Goal: Task Accomplishment & Management: Use online tool/utility

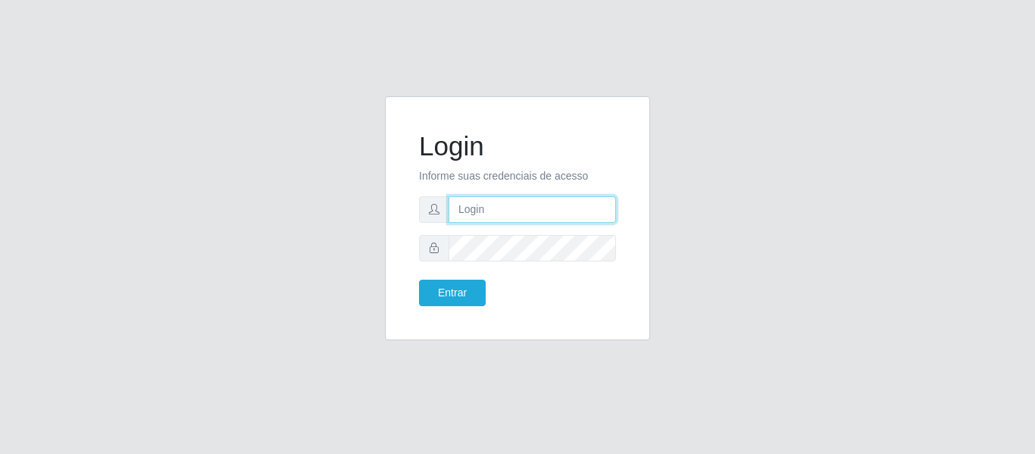
click at [524, 208] on input "text" at bounding box center [532, 209] width 167 height 27
type input "[PERSON_NAME][EMAIL_ADDRESS][DOMAIN_NAME]"
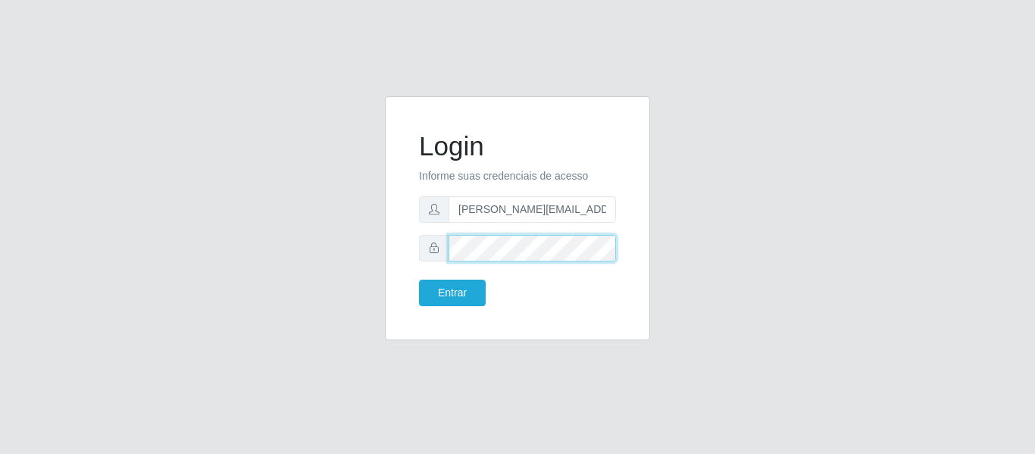
click at [419, 280] on button "Entrar" at bounding box center [452, 293] width 67 height 27
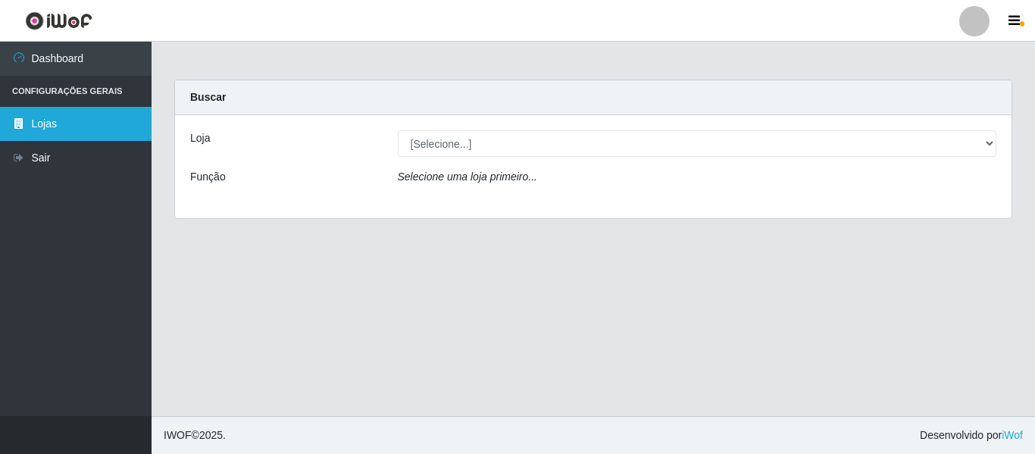
click at [67, 128] on link "Lojas" at bounding box center [76, 124] width 152 height 34
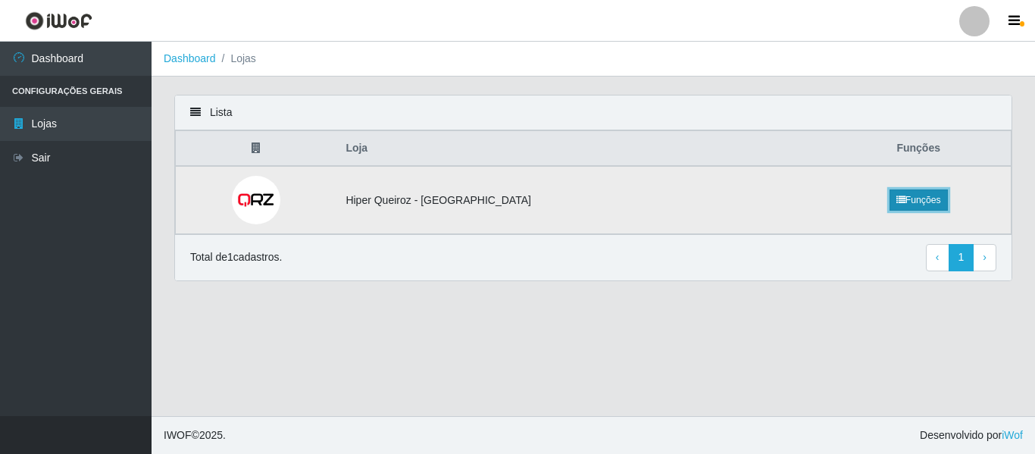
click at [893, 202] on link "Funções" at bounding box center [919, 199] width 58 height 21
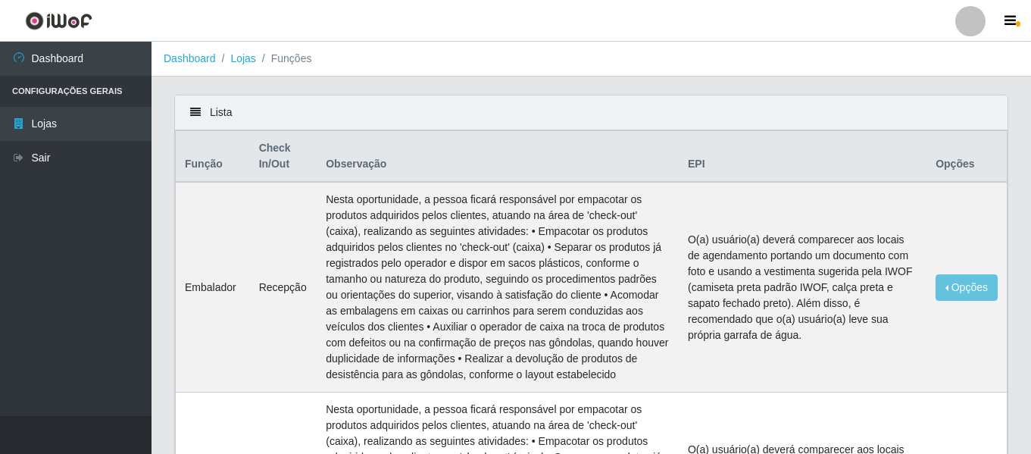
click at [196, 116] on icon at bounding box center [195, 112] width 11 height 11
click at [213, 112] on div "Lista" at bounding box center [591, 112] width 833 height 35
click at [216, 115] on div "Lista" at bounding box center [591, 112] width 833 height 35
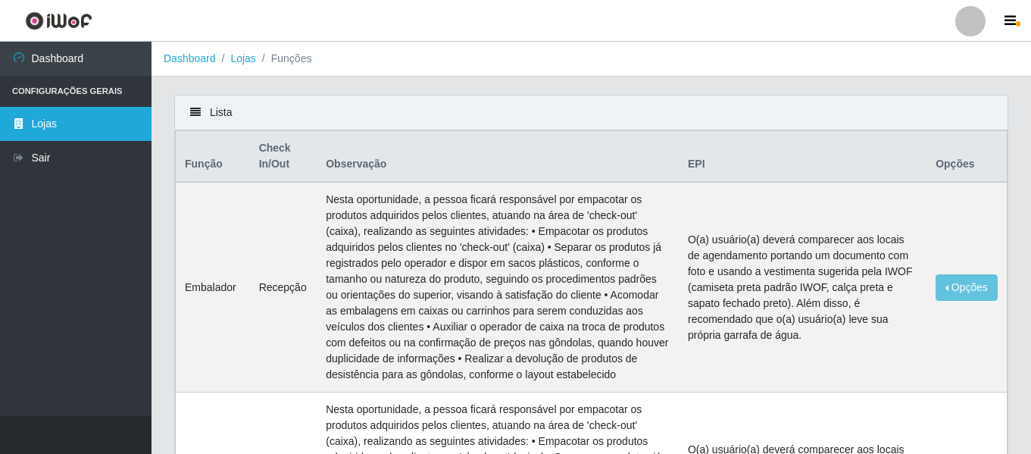
click at [61, 123] on link "Lojas" at bounding box center [76, 124] width 152 height 34
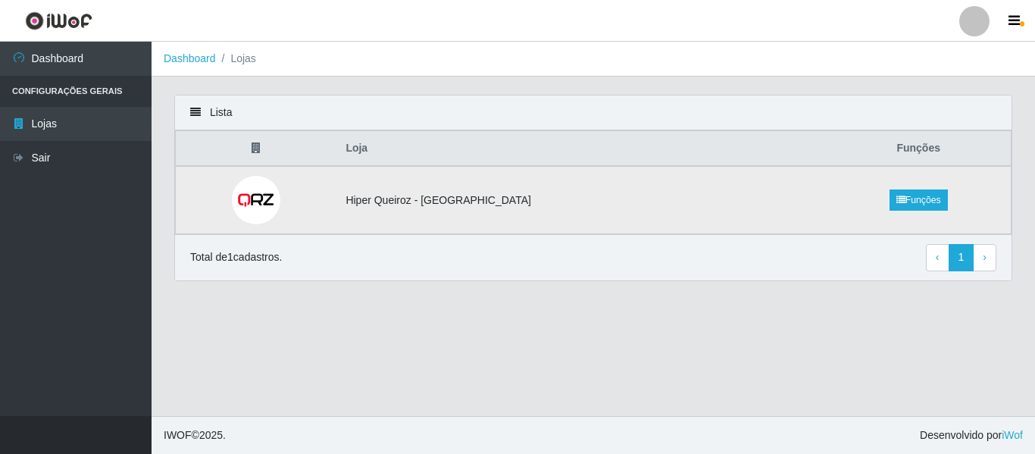
click at [271, 195] on img at bounding box center [256, 200] width 49 height 49
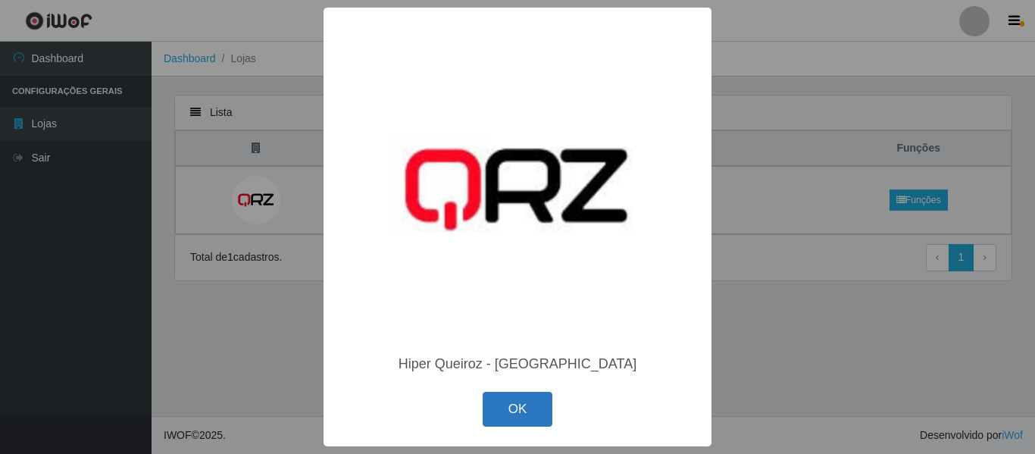
click at [540, 415] on button "OK" at bounding box center [518, 410] width 70 height 36
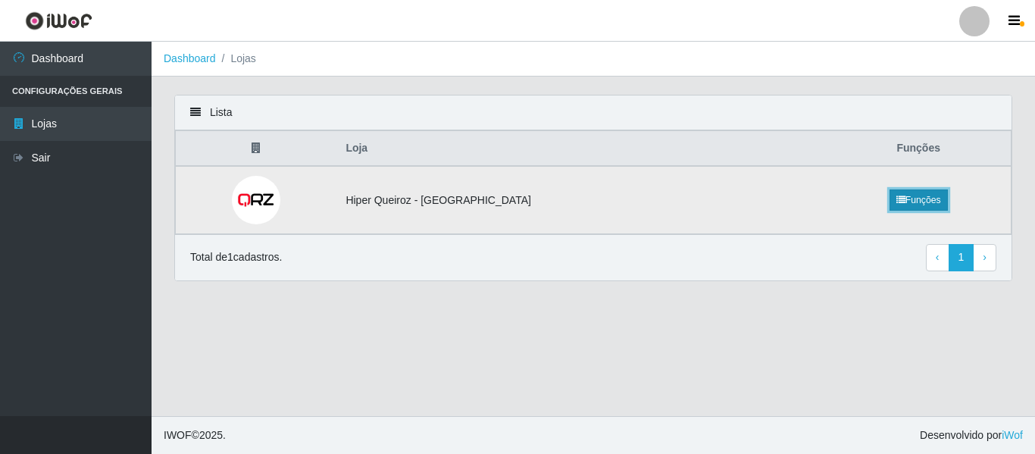
click at [897, 202] on icon at bounding box center [901, 200] width 9 height 9
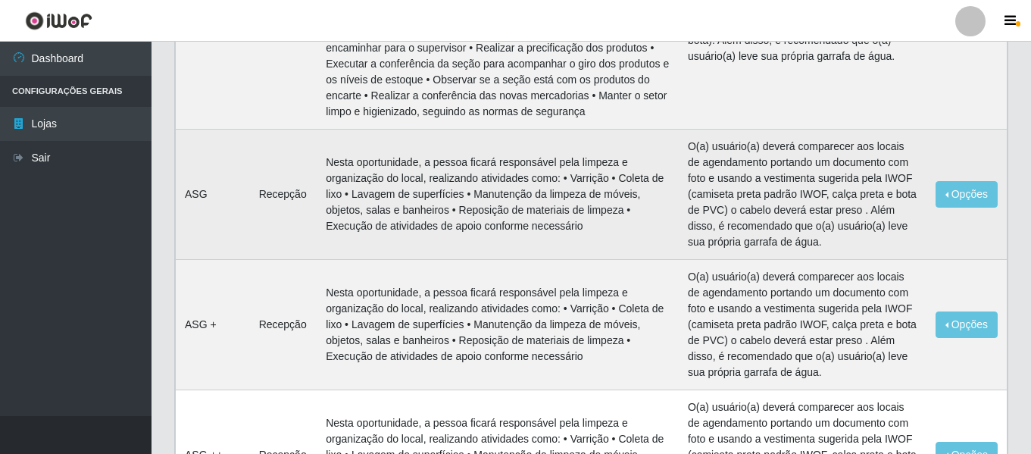
scroll to position [1819, 0]
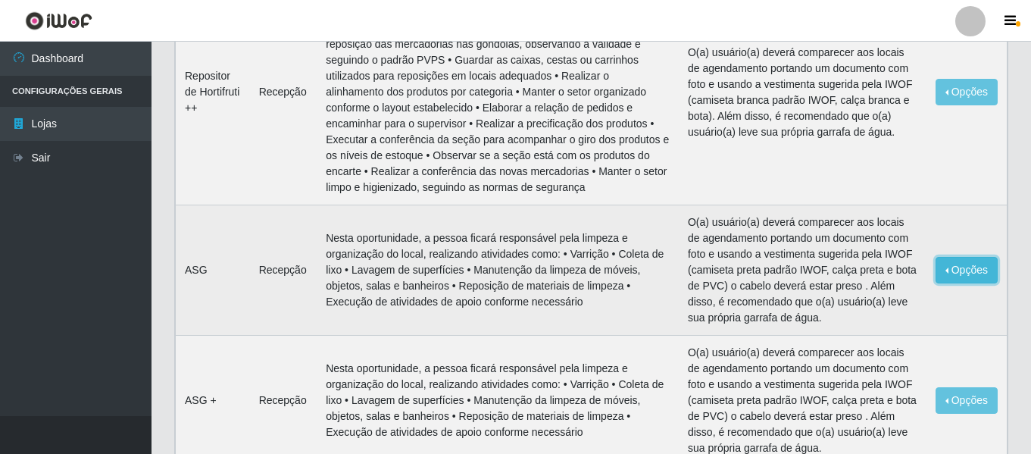
click at [955, 257] on button "Opções" at bounding box center [967, 270] width 62 height 27
click at [901, 258] on button "Editar" at bounding box center [874, 273] width 120 height 31
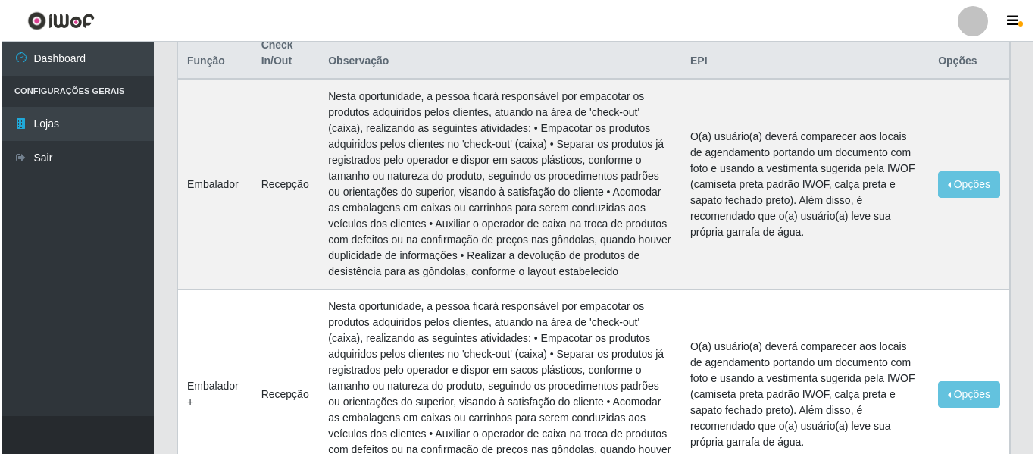
scroll to position [0, 0]
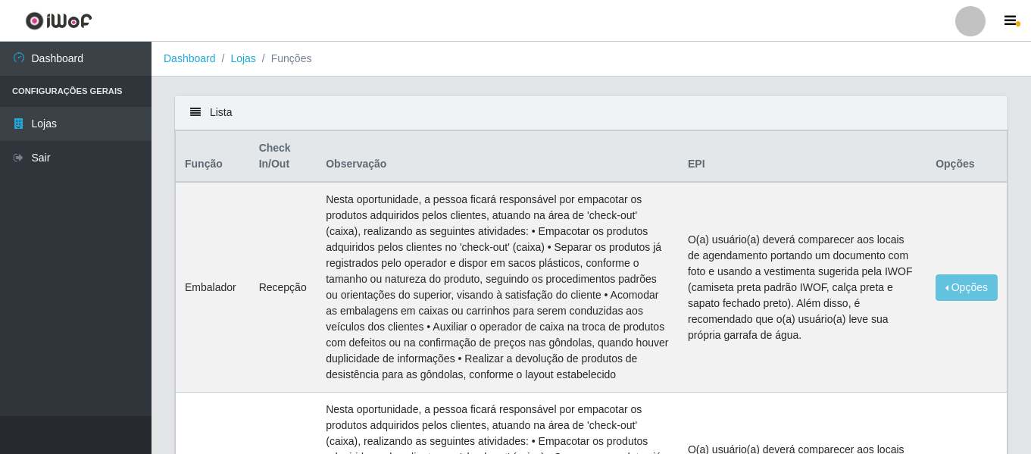
click at [270, 172] on th "Check In/Out" at bounding box center [283, 157] width 67 height 52
click at [353, 163] on th "Observação" at bounding box center [498, 157] width 362 height 52
click at [966, 177] on th "Opções" at bounding box center [967, 157] width 80 height 52
click at [959, 160] on th "Opções" at bounding box center [967, 157] width 80 height 52
click at [777, 196] on td "O(a) usuário(a) deverá comparecer aos locais de agendamento portando um documen…" at bounding box center [803, 287] width 248 height 211
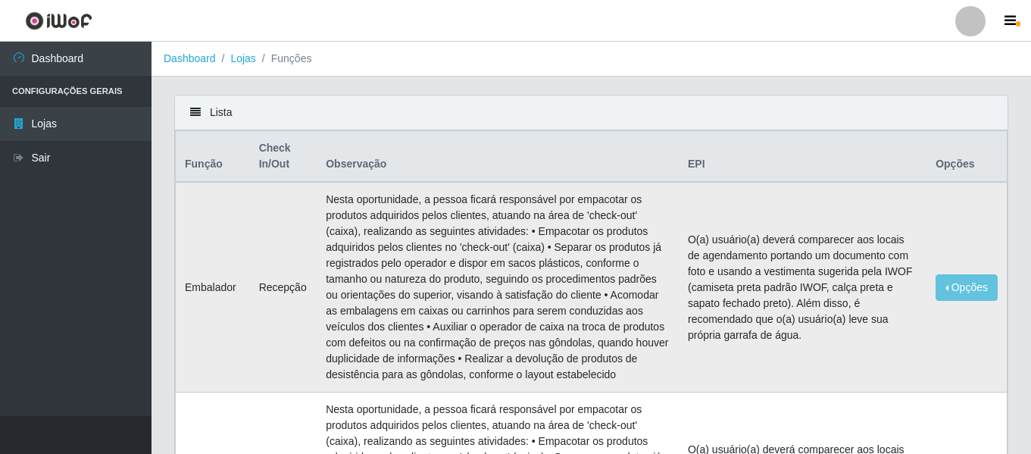
click at [702, 230] on td "O(a) usuário(a) deverá comparecer aos locais de agendamento portando um documen…" at bounding box center [803, 287] width 248 height 211
click at [675, 181] on th "Observação" at bounding box center [498, 157] width 362 height 52
click at [960, 294] on button "Opções" at bounding box center [967, 287] width 62 height 27
click at [840, 289] on link "Editar" at bounding box center [850, 290] width 43 height 12
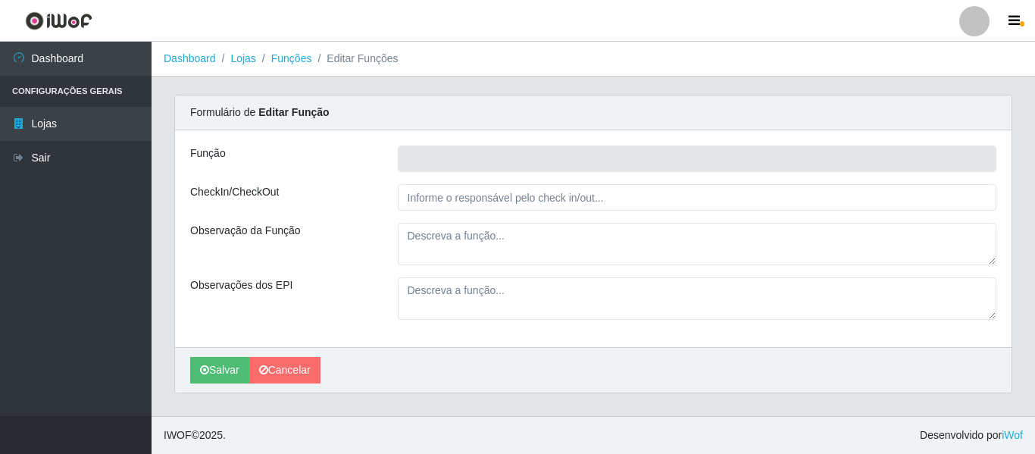
type input "Embalador"
type input "Recepção"
type textarea "Nesta oportunidade, a pessoa ficará responsável por empacotar os produtos adqui…"
type textarea "O(a) usuário(a) deverá comparecer aos locais de agendamento portando um documen…"
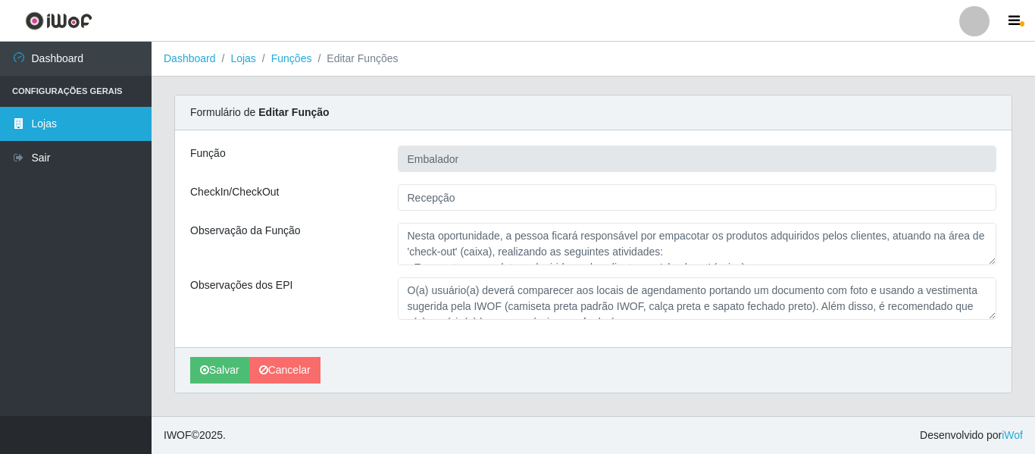
click at [116, 118] on link "Lojas" at bounding box center [76, 124] width 152 height 34
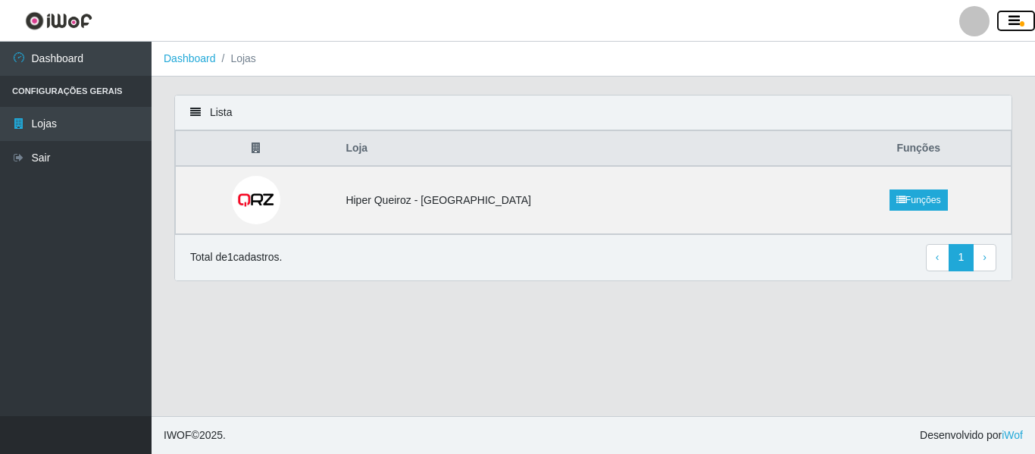
click at [1015, 23] on icon "button" at bounding box center [1014, 21] width 11 height 14
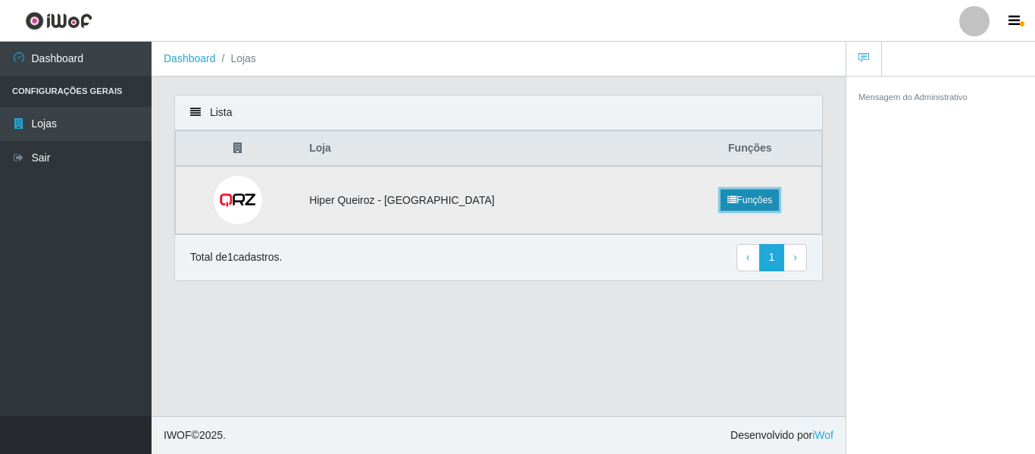
click at [741, 195] on link "Funções" at bounding box center [750, 199] width 58 height 21
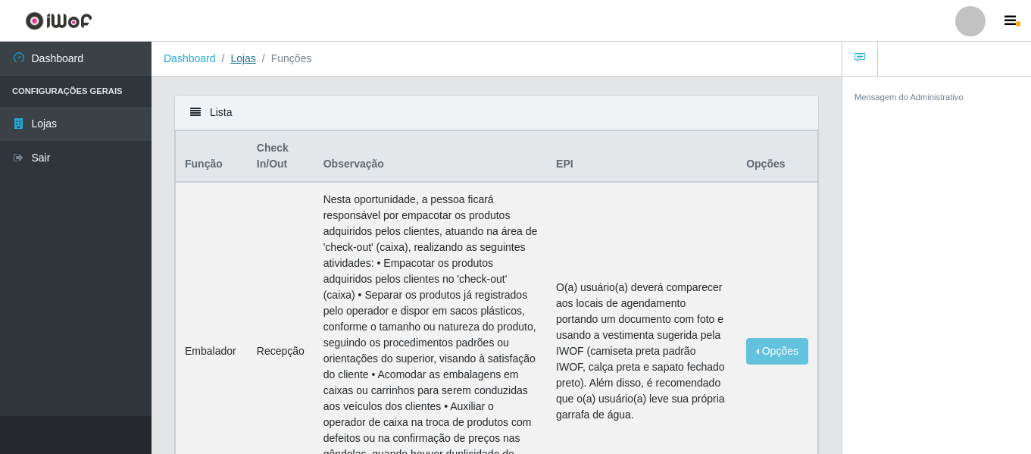
click at [246, 53] on link "Lojas" at bounding box center [242, 58] width 25 height 12
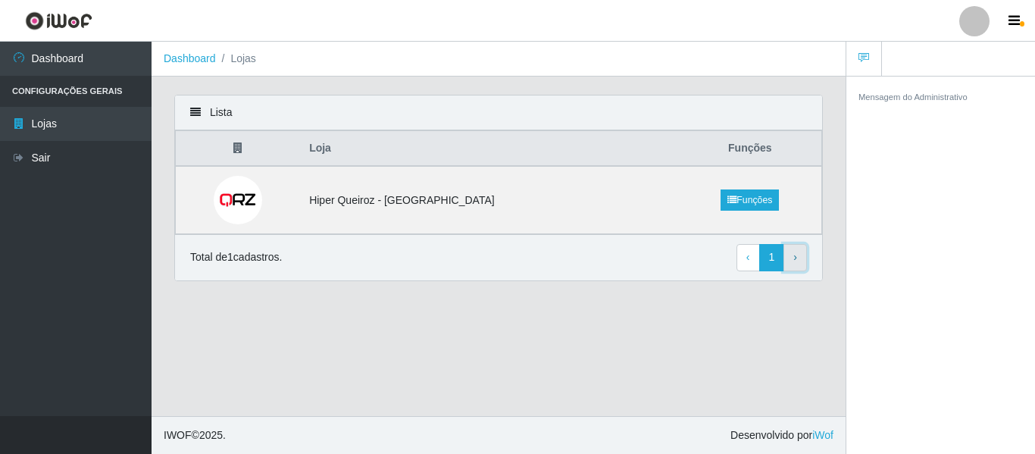
click at [790, 255] on link "› Next" at bounding box center [795, 257] width 23 height 27
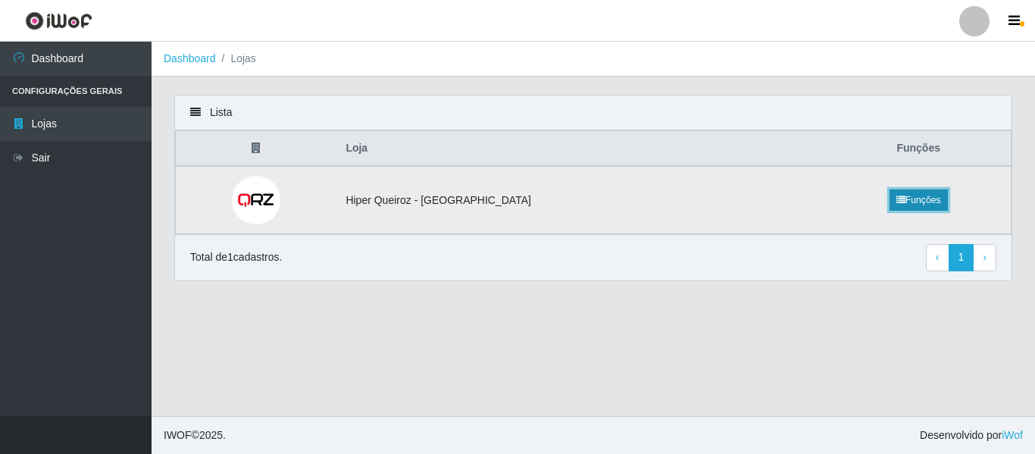
click at [922, 194] on link "Funções" at bounding box center [919, 199] width 58 height 21
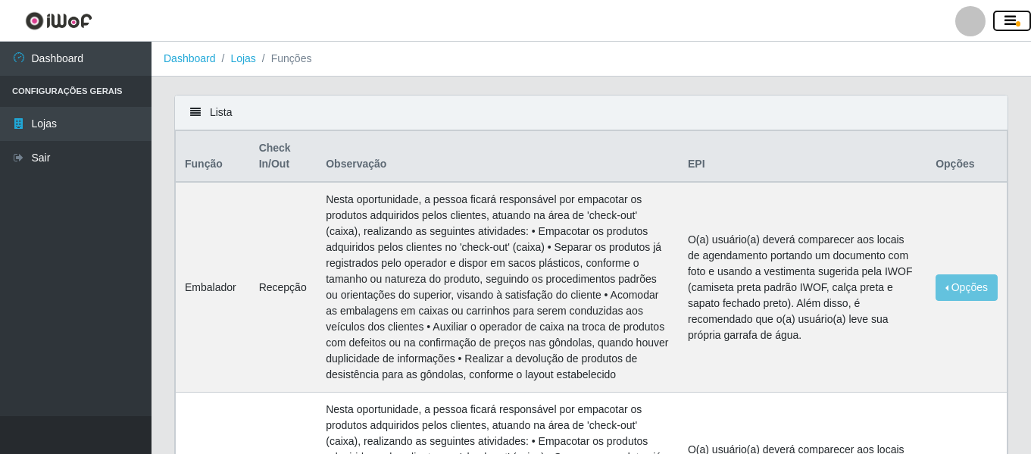
click at [1005, 20] on icon "button" at bounding box center [1010, 21] width 11 height 14
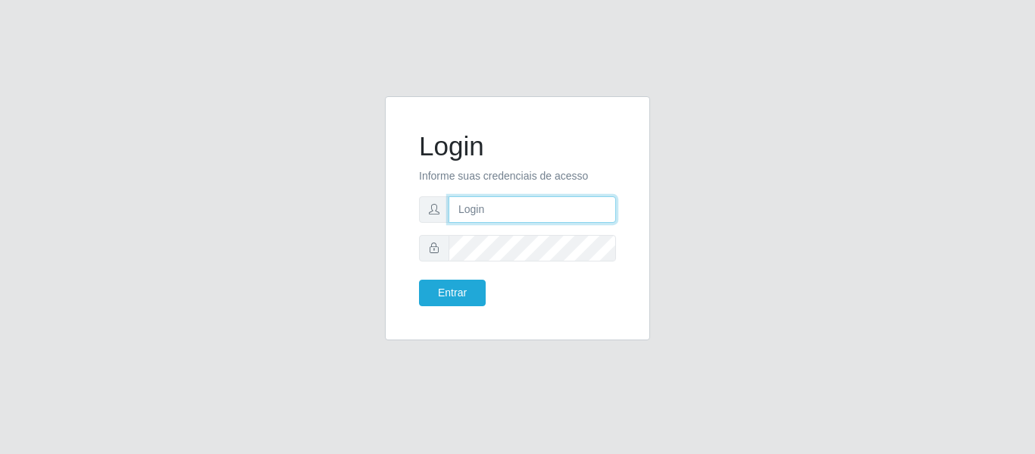
click at [570, 219] on input "text" at bounding box center [532, 209] width 167 height 27
type input "[PERSON_NAME][EMAIL_ADDRESS][DOMAIN_NAME]"
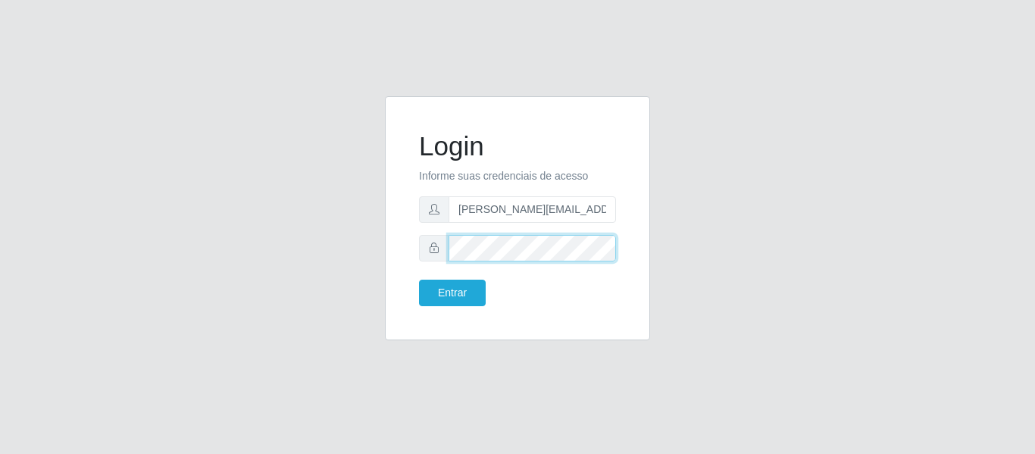
click at [419, 280] on button "Entrar" at bounding box center [452, 293] width 67 height 27
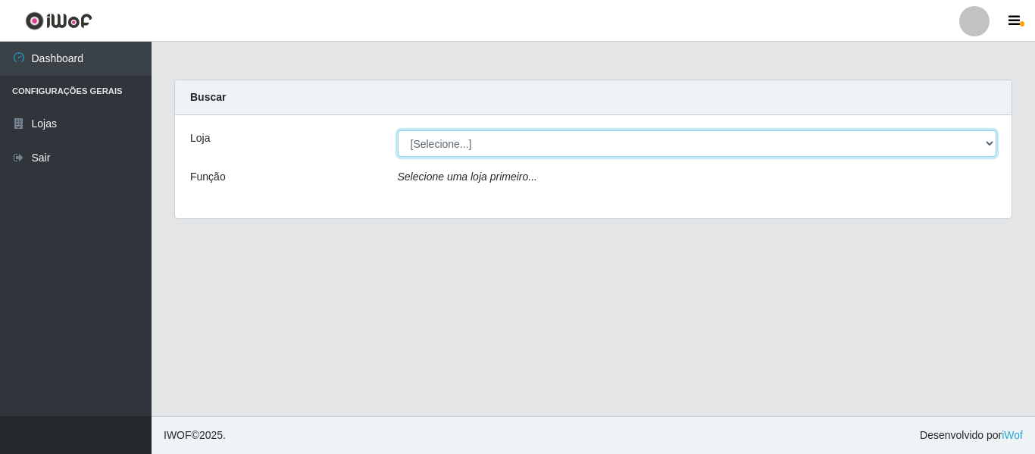
click at [593, 152] on select "[Selecione...] Hiper Queiroz - Nova Betânia" at bounding box center [697, 143] width 599 height 27
select select "497"
click at [398, 130] on select "[Selecione...] Hiper Queiroz - Nova Betânia" at bounding box center [697, 143] width 599 height 27
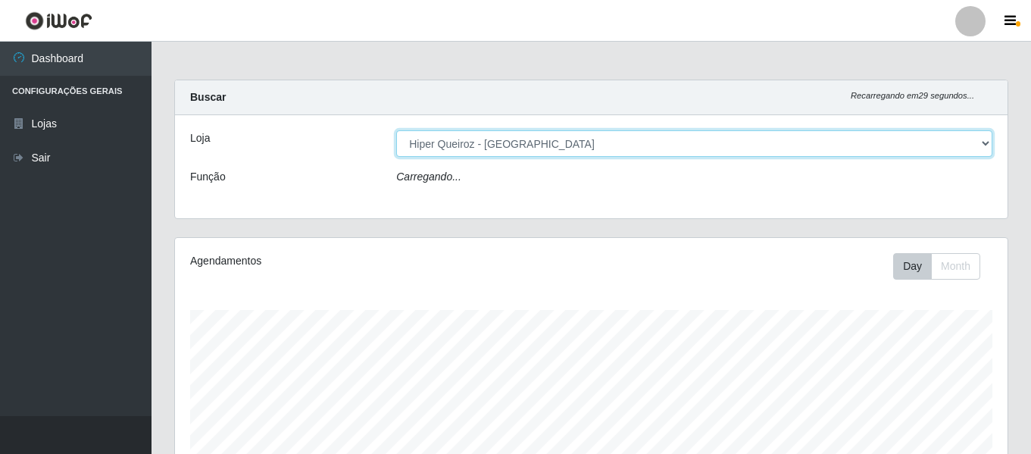
scroll to position [315, 833]
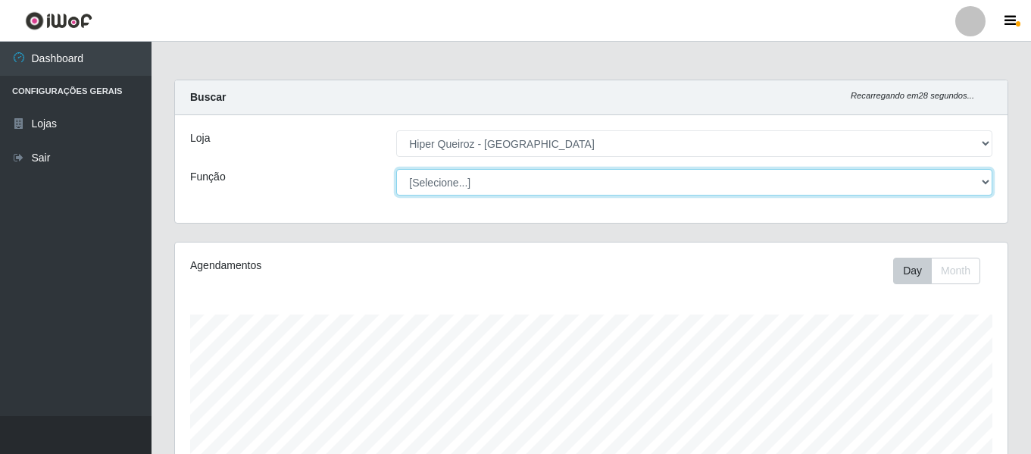
click at [580, 175] on select "[Selecione...] ASG ASG + ASG ++ Embalador Embalador + Embalador ++ Repositor Re…" at bounding box center [694, 182] width 596 height 27
click at [396, 169] on select "[Selecione...] ASG ASG + ASG ++ Embalador Embalador + Embalador ++ Repositor Re…" at bounding box center [694, 182] width 596 height 27
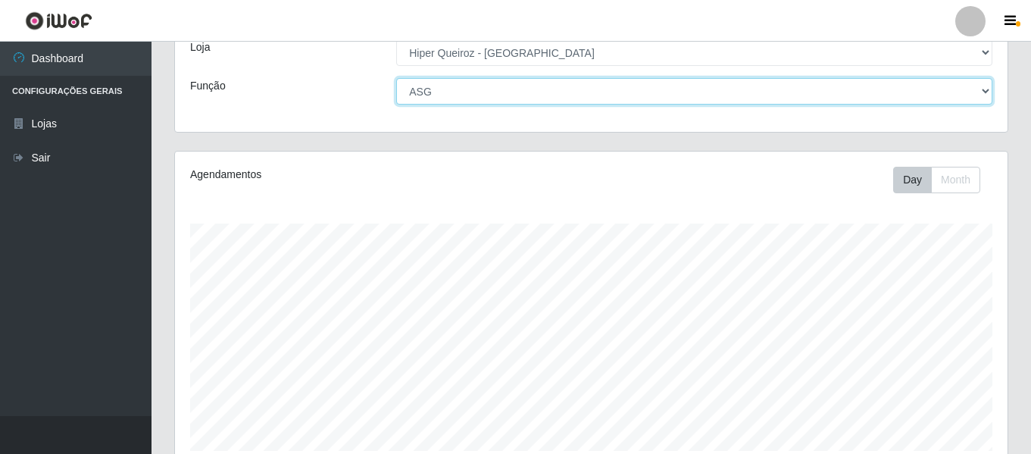
scroll to position [0, 0]
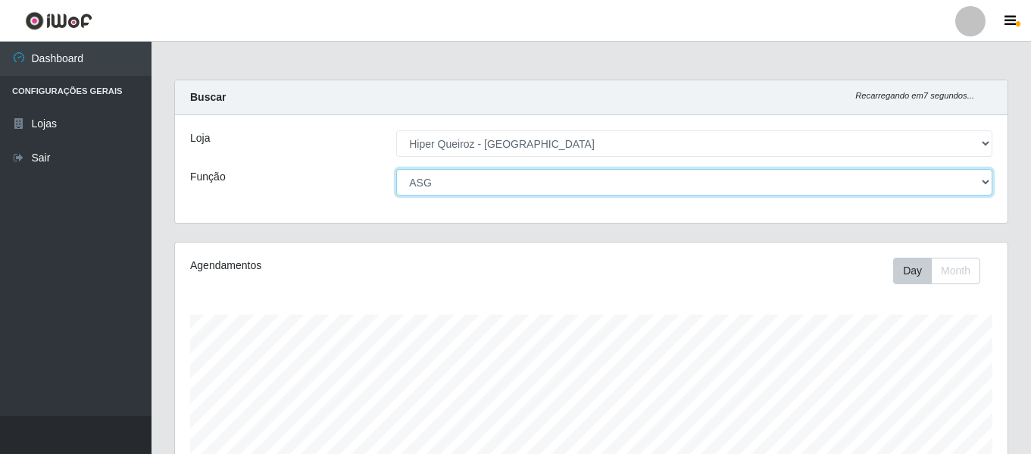
click at [649, 178] on select "[Selecione...] ASG ASG + ASG ++ Embalador Embalador + Embalador ++ Repositor Re…" at bounding box center [694, 182] width 596 height 27
click at [396, 169] on select "[Selecione...] ASG ASG + ASG ++ Embalador Embalador + Embalador ++ Repositor Re…" at bounding box center [694, 182] width 596 height 27
click at [612, 183] on select "[Selecione...] ASG ASG + ASG ++ Embalador Embalador + Embalador ++ Repositor Re…" at bounding box center [694, 182] width 596 height 27
select select "16"
click at [396, 169] on select "[Selecione...] ASG ASG + ASG ++ Embalador Embalador + Embalador ++ Repositor Re…" at bounding box center [694, 182] width 596 height 27
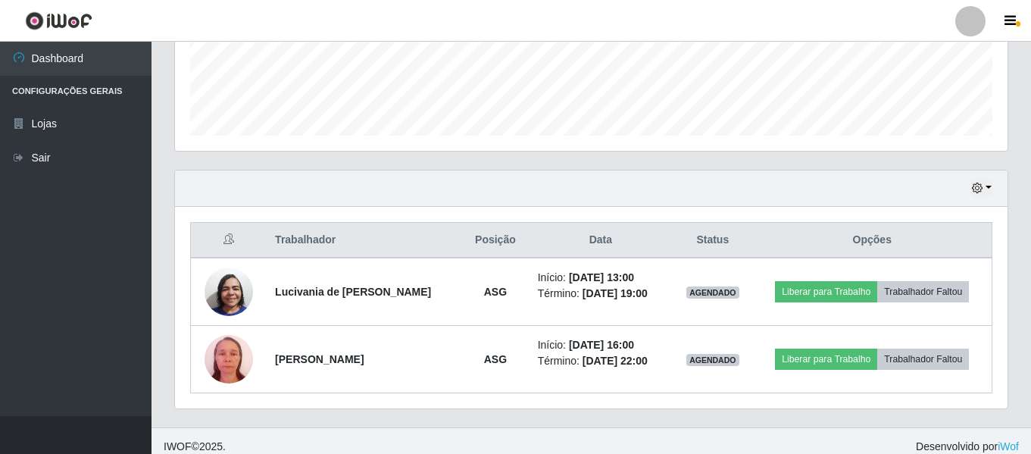
scroll to position [418, 0]
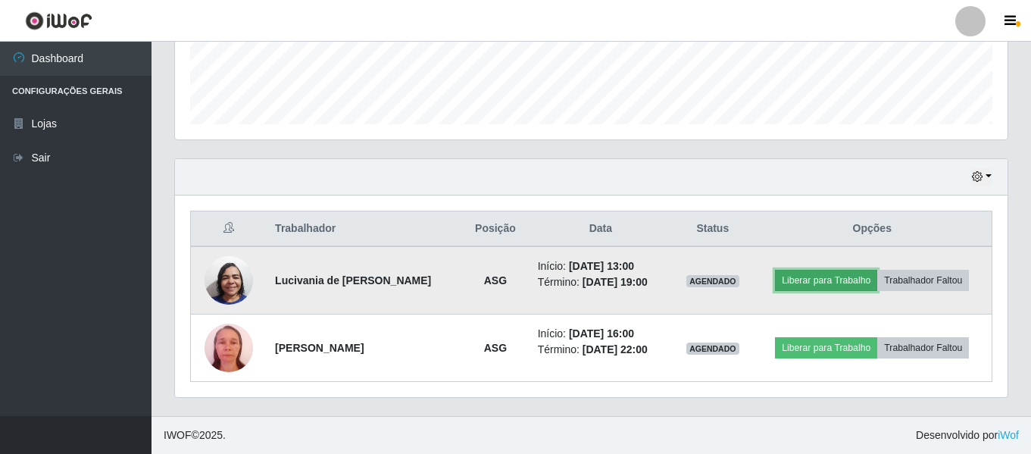
click at [873, 276] on button "Liberar para Trabalho" at bounding box center [826, 280] width 102 height 21
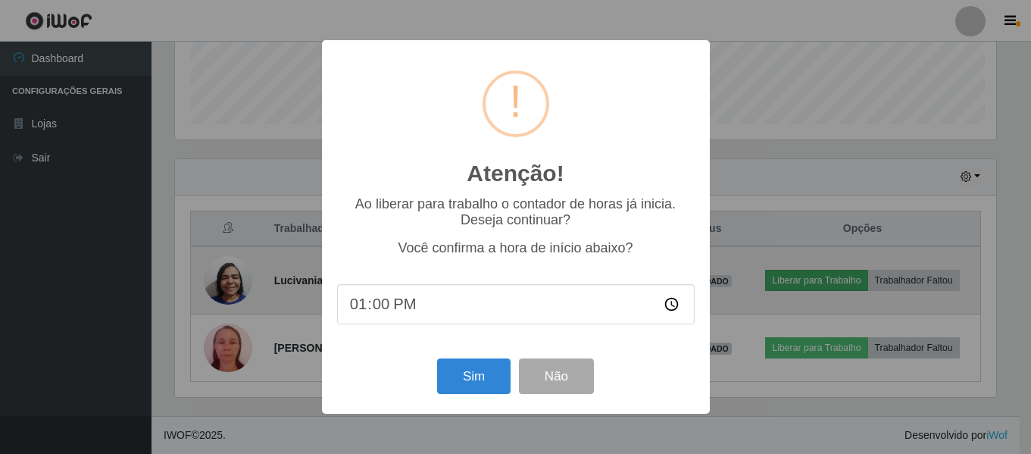
scroll to position [315, 825]
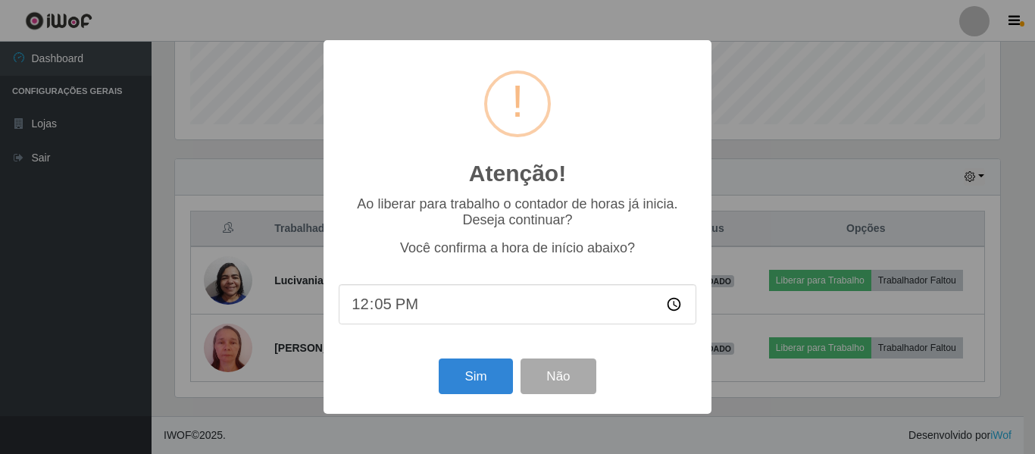
type input "12:55"
click at [462, 384] on button "Sim" at bounding box center [476, 376] width 74 height 36
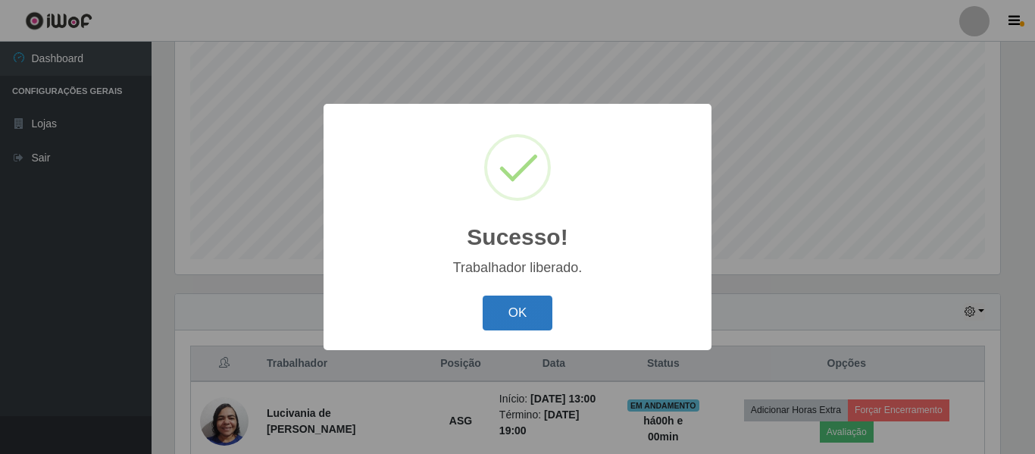
click at [497, 308] on button "OK" at bounding box center [518, 314] width 70 height 36
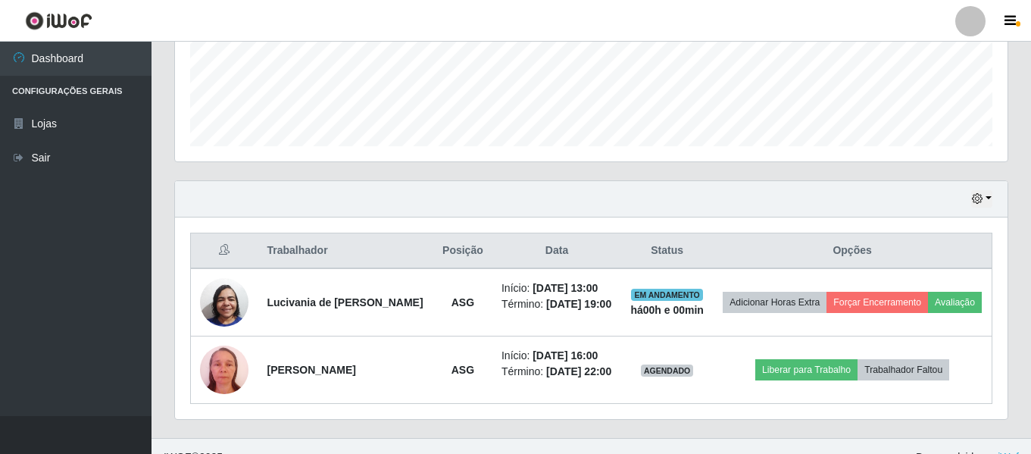
scroll to position [418, 0]
